Goal: Task Accomplishment & Management: Complete application form

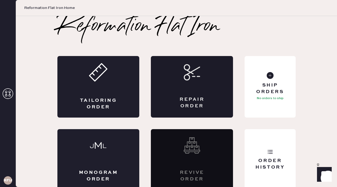
click at [193, 94] on div "Repair Order" at bounding box center [192, 87] width 82 height 62
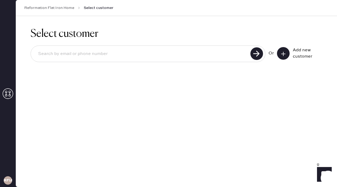
click at [104, 50] on input at bounding box center [141, 54] width 215 height 12
click at [275, 55] on div "Or Add new customer" at bounding box center [295, 53] width 54 height 13
click at [282, 55] on icon at bounding box center [282, 53] width 5 height 5
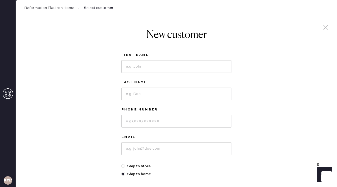
click at [162, 57] on label "First Name" at bounding box center [176, 55] width 110 height 6
click at [161, 69] on input at bounding box center [176, 66] width 110 height 13
type input "[PERSON_NAME]"
type input "tso"
type input "8"
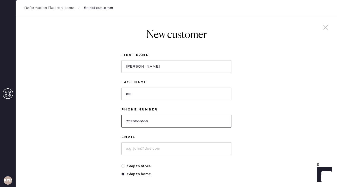
type input "7326665166"
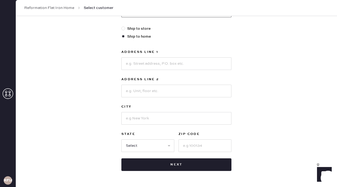
scroll to position [134, 0]
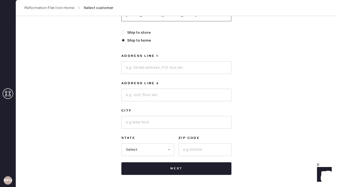
type input "[EMAIL_ADDRESS][DOMAIN_NAME]"
click at [123, 31] on div at bounding box center [123, 33] width 4 height 4
click at [122, 30] on input "Ship to store" at bounding box center [121, 30] width 0 height 0
radio input "true"
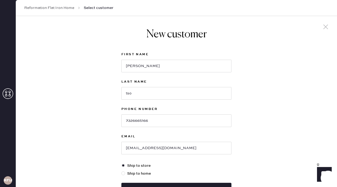
scroll to position [43, 0]
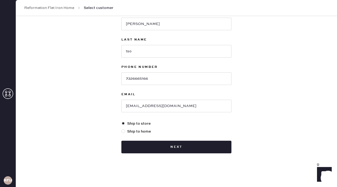
click at [124, 132] on div at bounding box center [123, 131] width 4 height 4
click at [122, 129] on input "Ship to home" at bounding box center [121, 129] width 0 height 0
radio input "true"
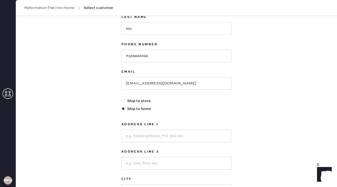
scroll to position [77, 0]
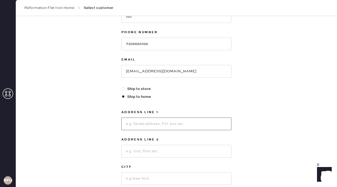
click at [146, 123] on input at bounding box center [176, 124] width 110 height 13
type input "44 w 17th"
type input "Apt 5"
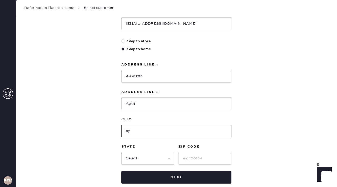
scroll to position [126, 0]
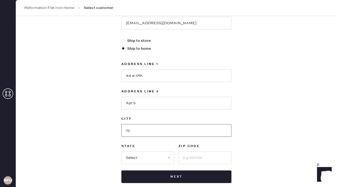
type input "ny"
click at [104, 122] on div "New customer First Name [PERSON_NAME] Last Name [PERSON_NAME] Phone Number [PHO…" at bounding box center [176, 54] width 321 height 326
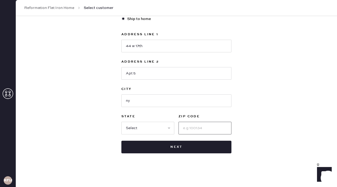
click at [182, 128] on input at bounding box center [204, 128] width 53 height 13
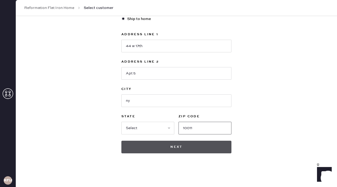
type input "10011"
click at [172, 145] on button "Next" at bounding box center [176, 147] width 110 height 13
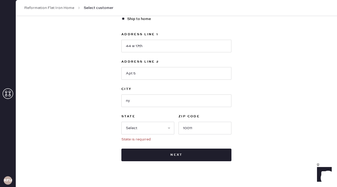
click at [159, 140] on div "State is required" at bounding box center [147, 140] width 53 height 6
click at [157, 131] on select "Select AK AL AR AZ CA CO CT [GEOGRAPHIC_DATA] DE FL [GEOGRAPHIC_DATA] HI [GEOGR…" at bounding box center [147, 128] width 53 height 13
select select "NY"
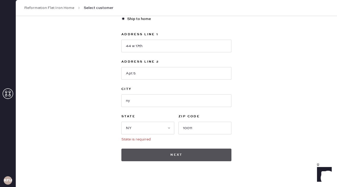
click at [167, 155] on button "Next" at bounding box center [176, 155] width 110 height 13
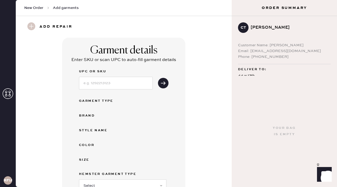
scroll to position [3, 0]
